Goal: Transaction & Acquisition: Book appointment/travel/reservation

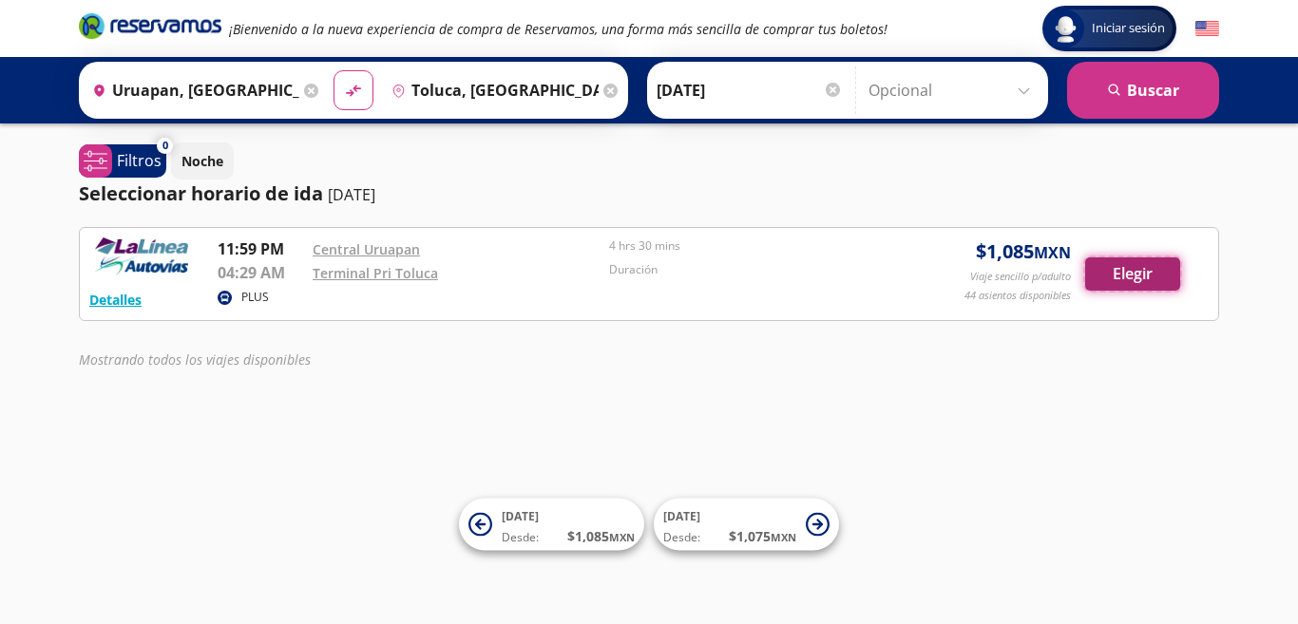
click at [1142, 281] on button "Elegir" at bounding box center [1132, 274] width 95 height 33
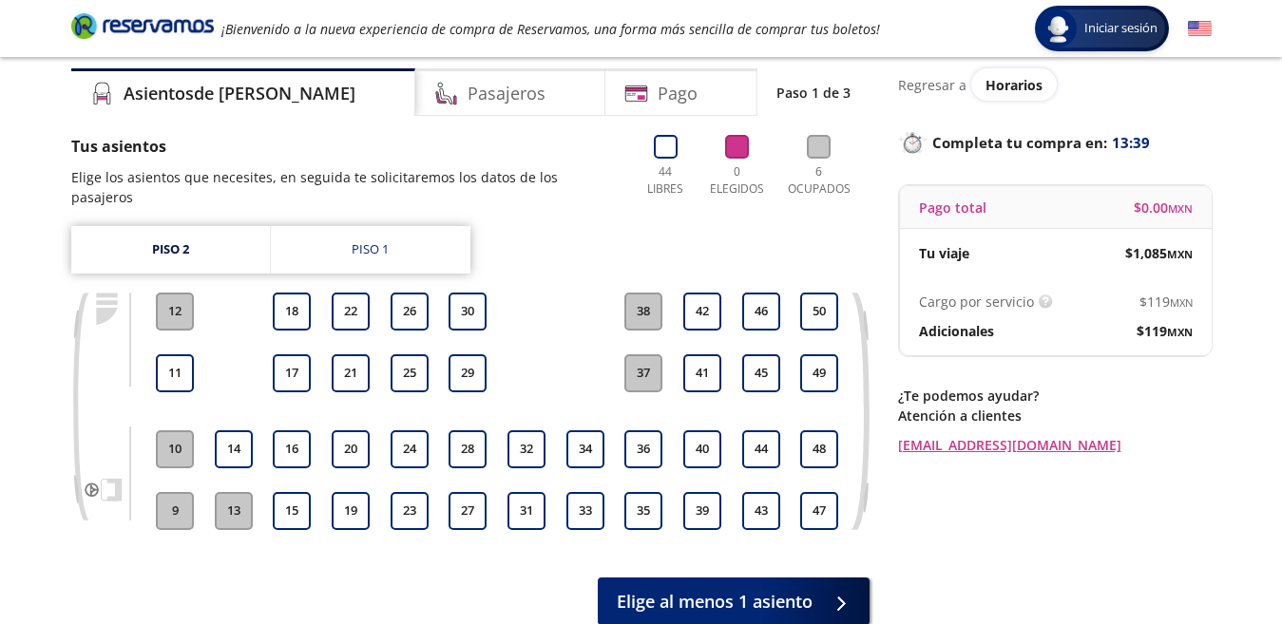
scroll to position [95, 0]
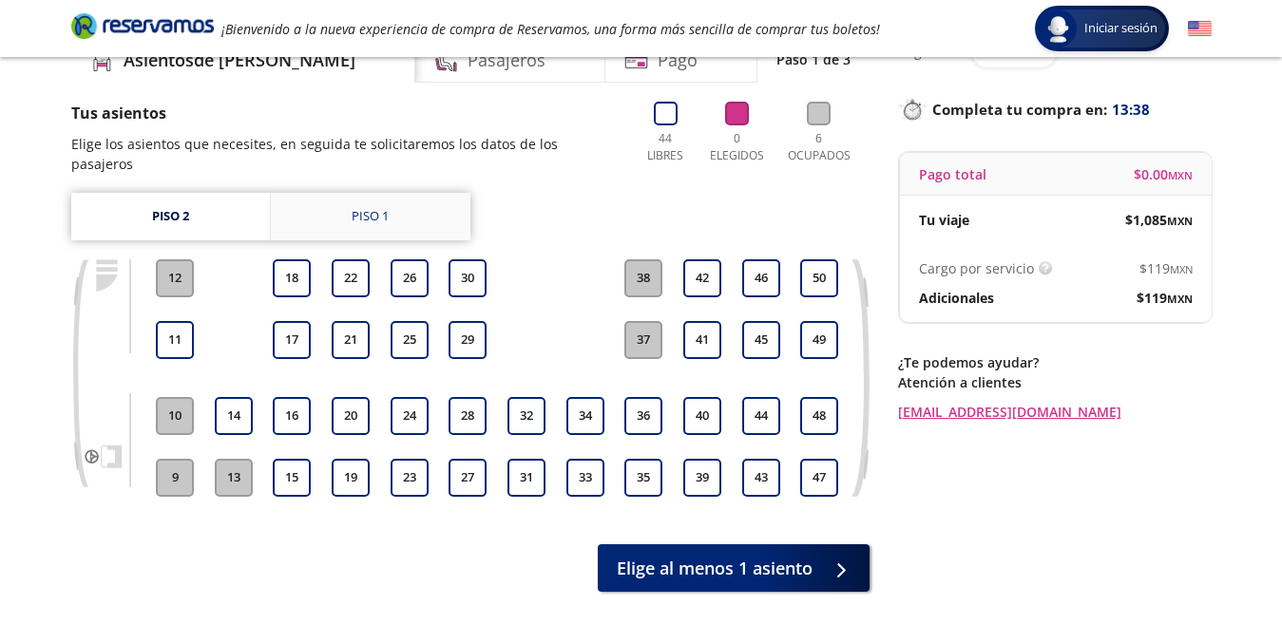
click at [389, 223] on link "Piso 1" at bounding box center [371, 217] width 200 height 48
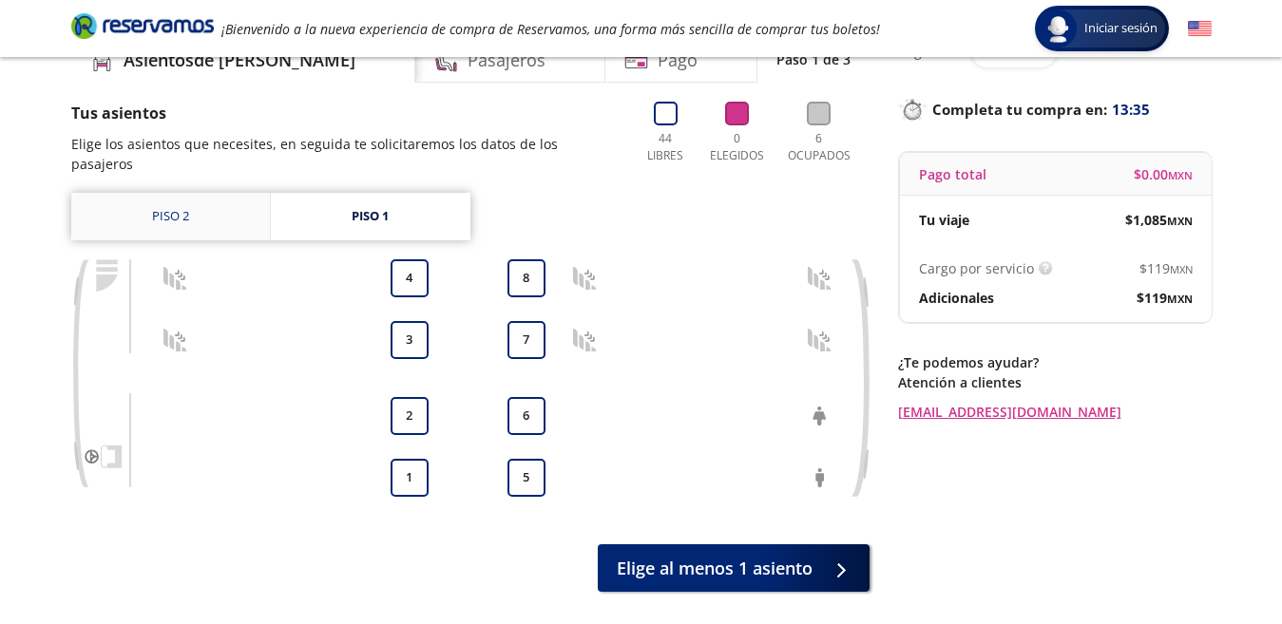
click at [153, 221] on link "Piso 2" at bounding box center [170, 217] width 199 height 48
